Goal: Transaction & Acquisition: Download file/media

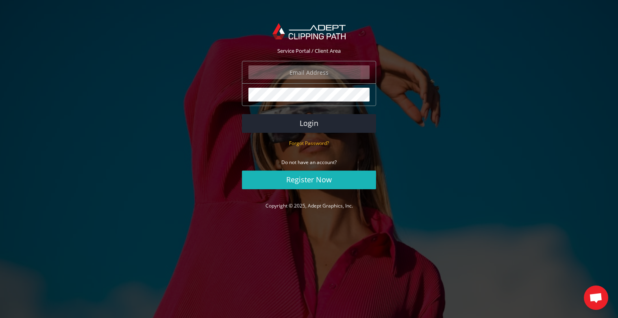
type input "ohad@orcabags.com"
click at [306, 180] on link "Register Now" at bounding box center [309, 180] width 134 height 19
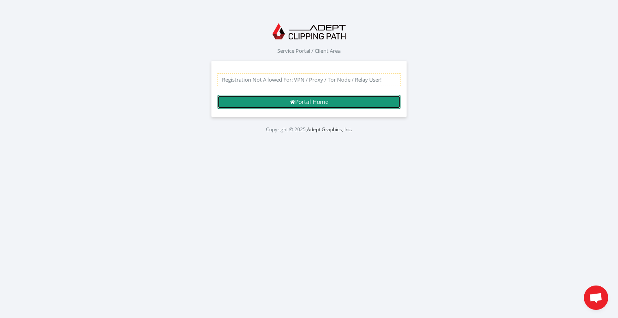
click at [324, 102] on link "Portal Home" at bounding box center [308, 102] width 183 height 14
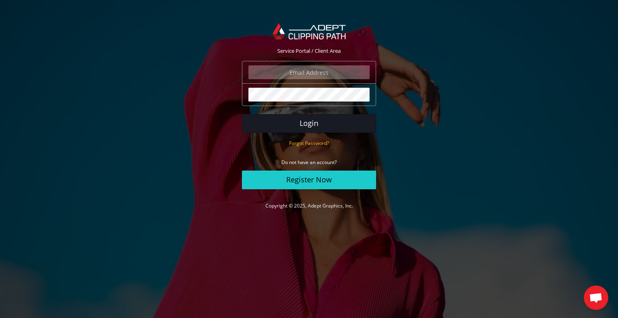
type input "ohad@orcabags.com"
click at [312, 122] on button "Login" at bounding box center [309, 123] width 134 height 19
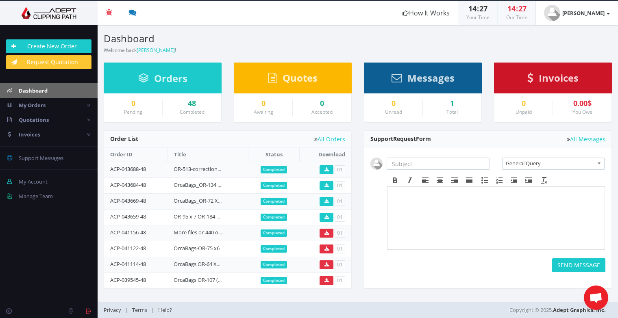
click at [555, 80] on span "Invoices" at bounding box center [559, 77] width 40 height 13
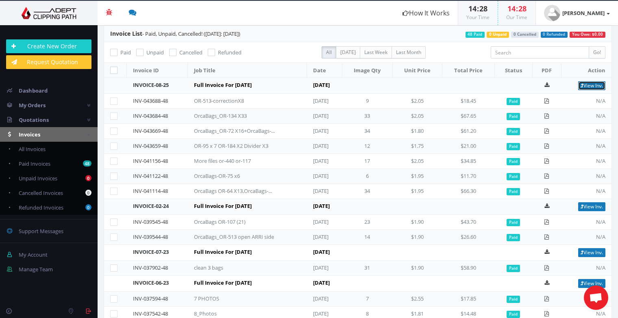
click at [587, 84] on link "View Inv." at bounding box center [591, 85] width 27 height 9
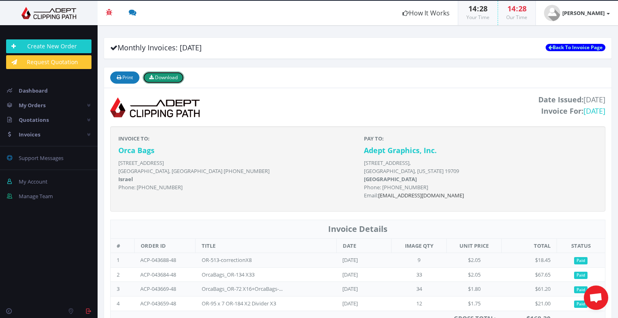
click at [167, 77] on span "Download" at bounding box center [166, 77] width 23 height 7
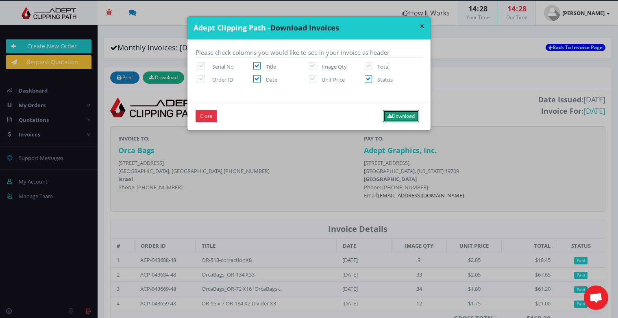
click at [402, 116] on button "Download" at bounding box center [401, 116] width 36 height 12
click at [206, 115] on button "Close" at bounding box center [207, 116] width 22 height 12
